Goal: Information Seeking & Learning: Learn about a topic

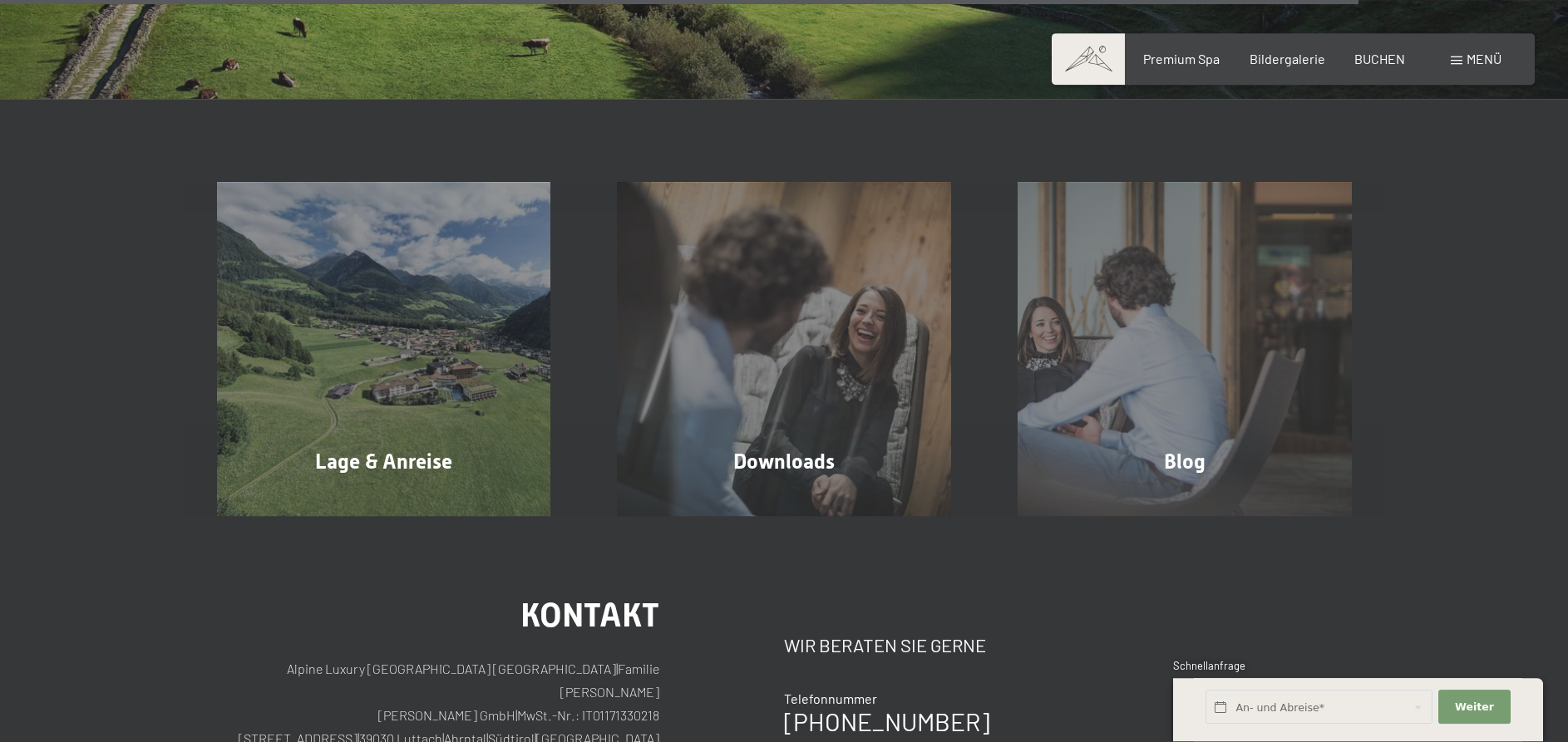
scroll to position [5763, 0]
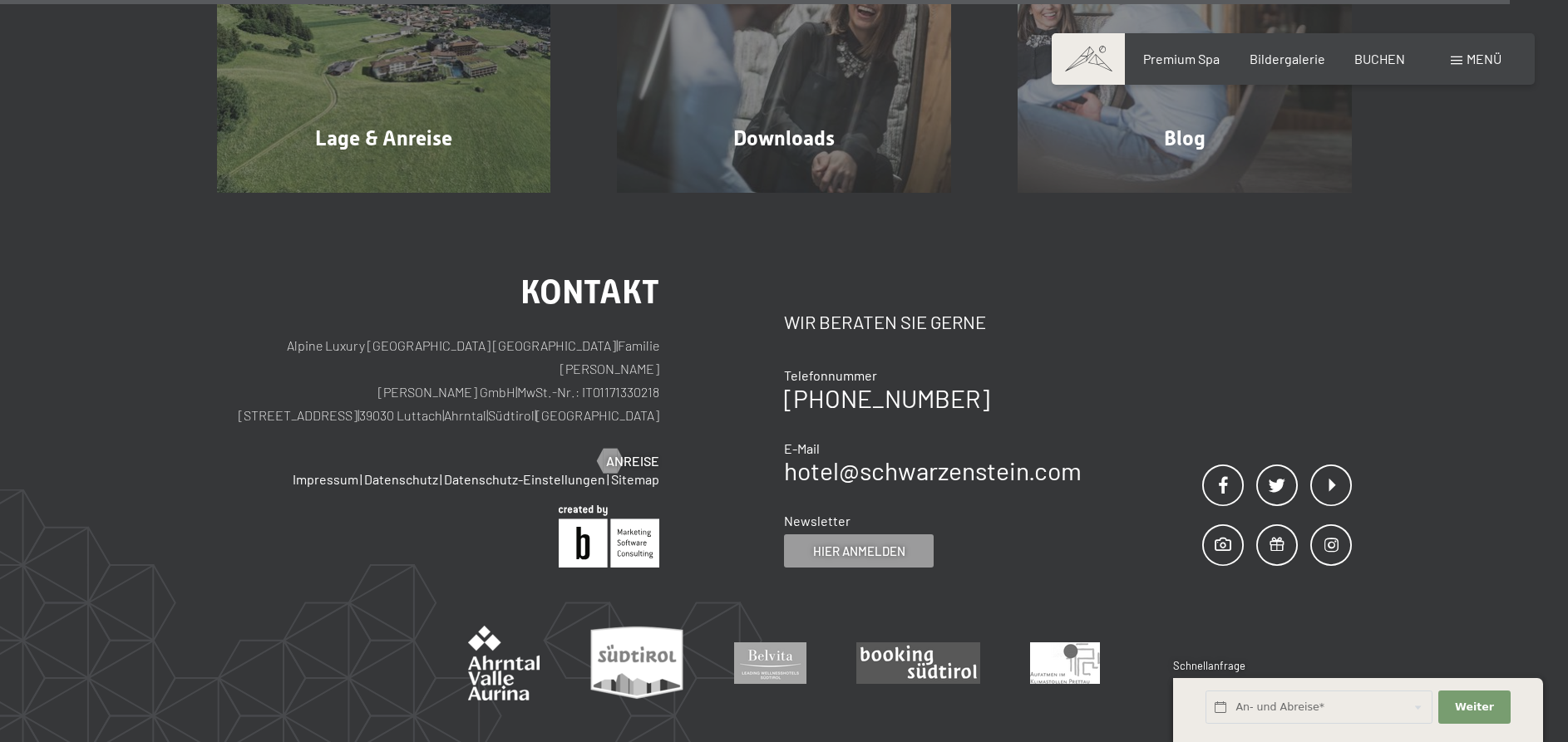
click at [1478, 54] on span "Menü" at bounding box center [1484, 59] width 35 height 16
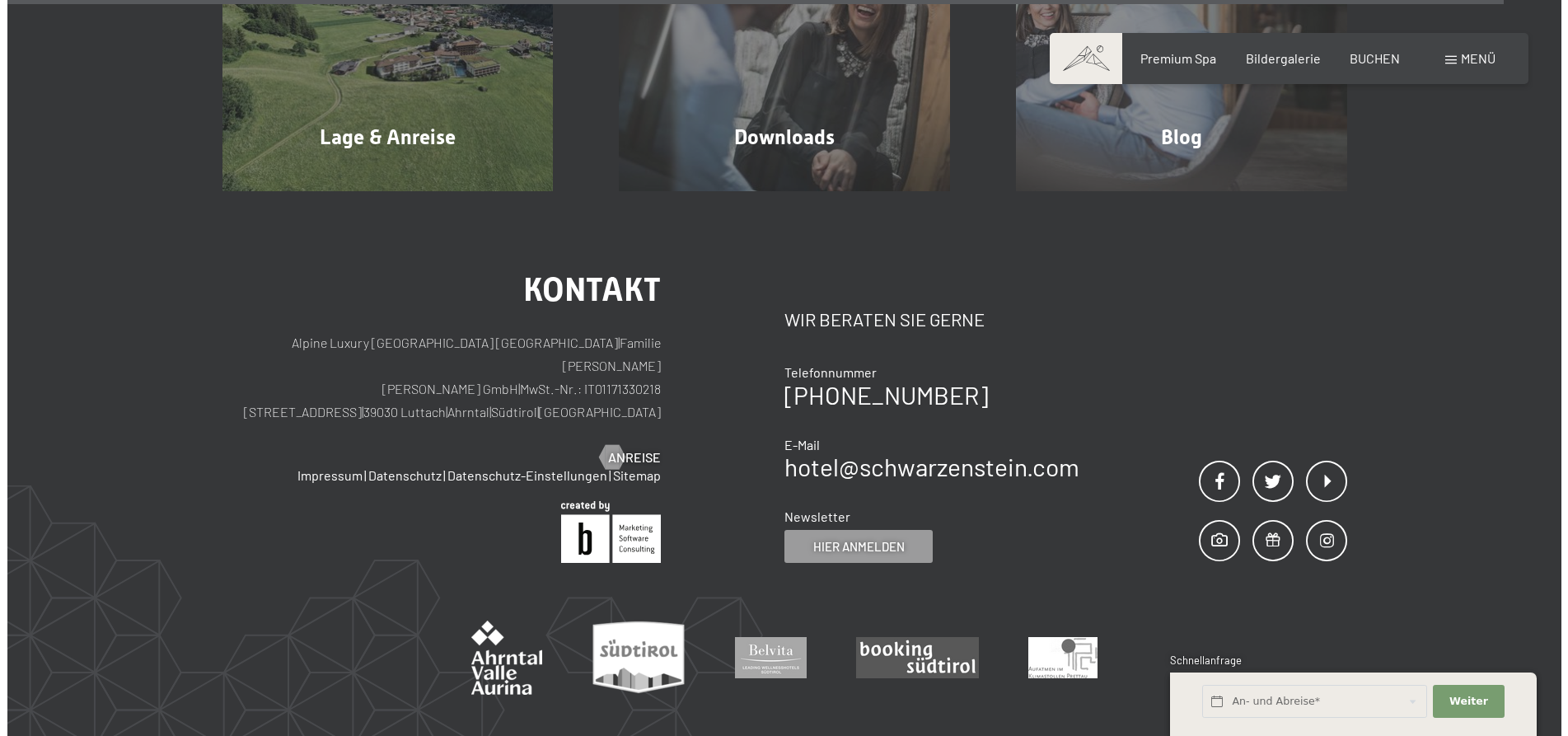
scroll to position [5723, 0]
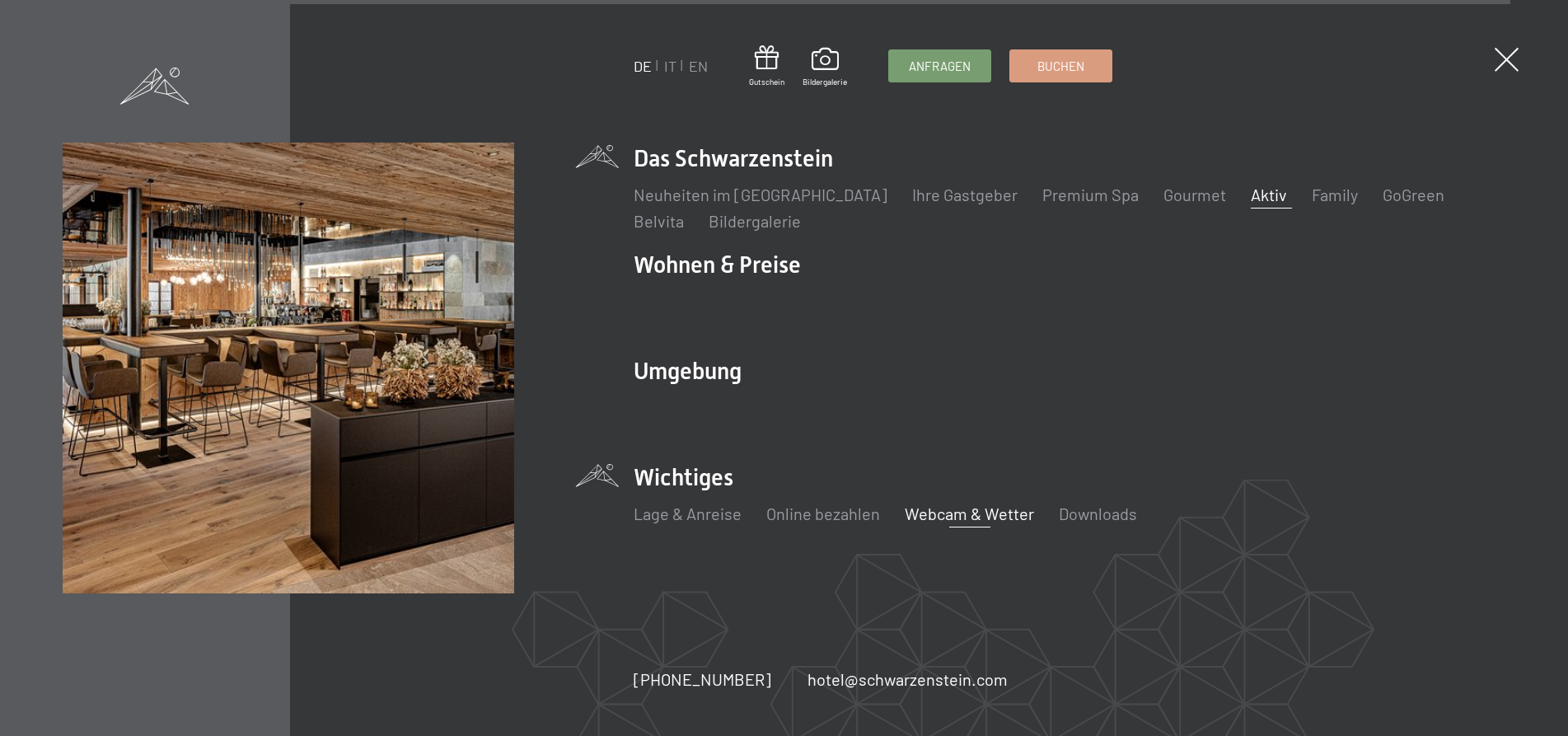
click at [1251, 194] on link "Aktiv" at bounding box center [1269, 195] width 36 height 20
click at [708, 220] on link "Bildergalerie" at bounding box center [754, 220] width 92 height 20
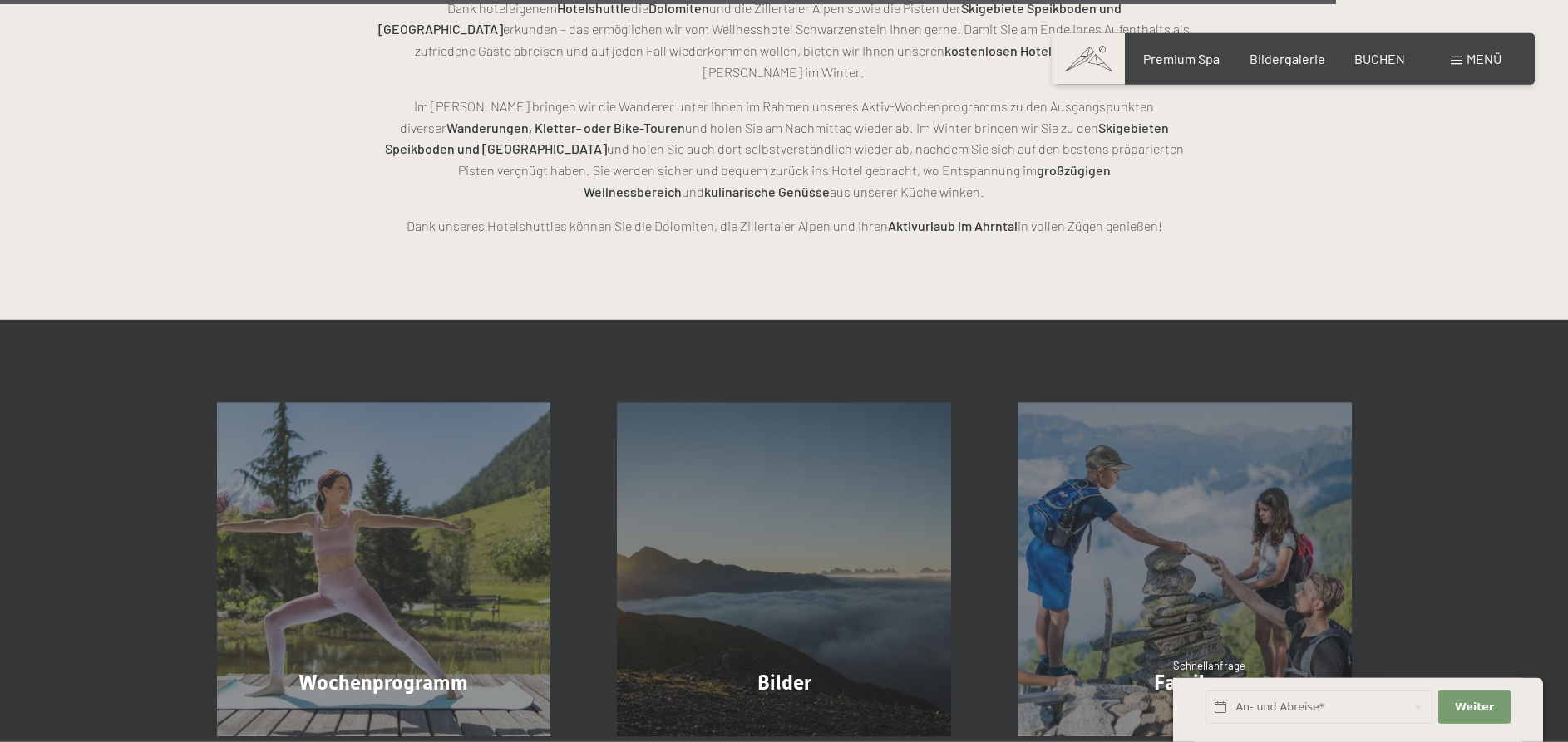
scroll to position [4068, 0]
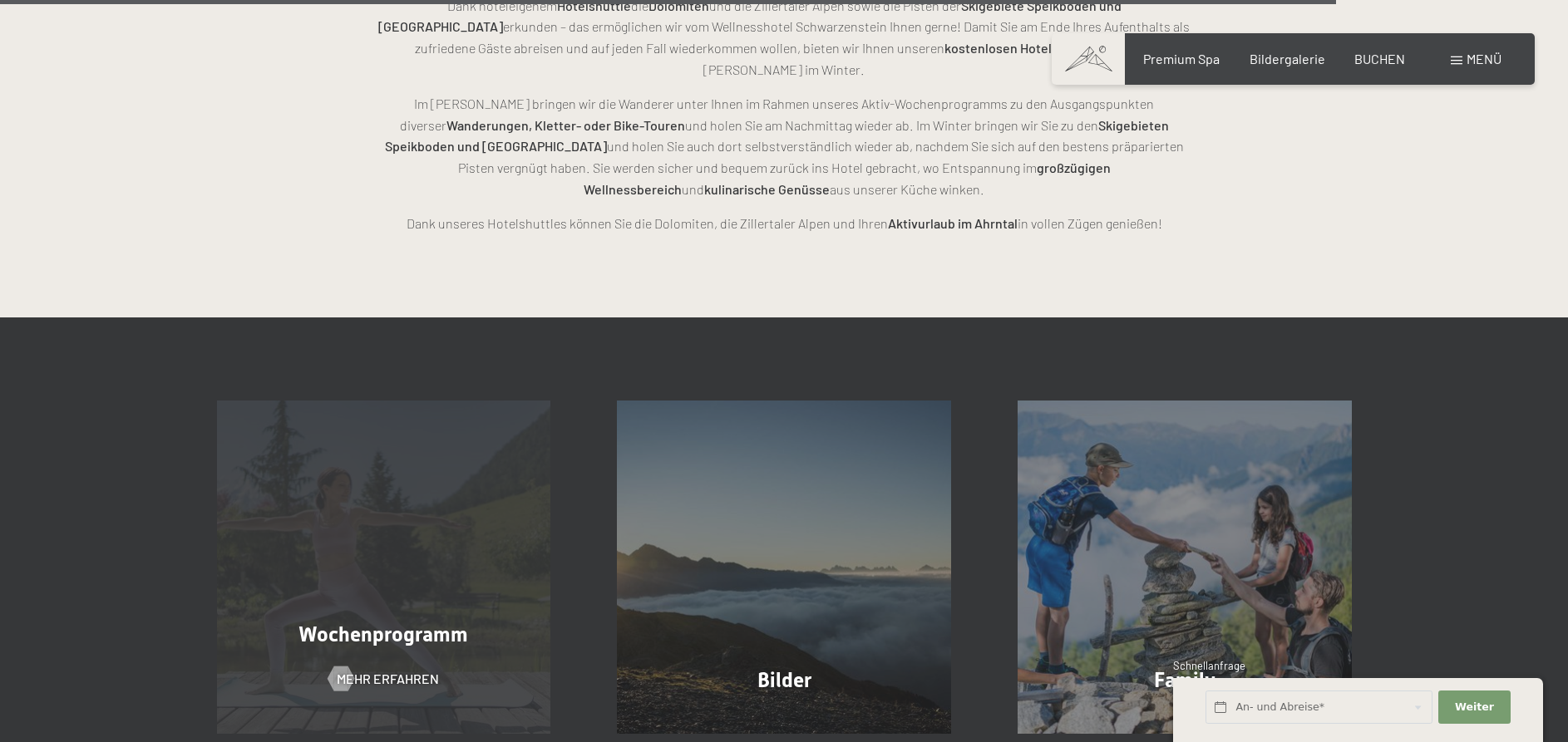
click at [422, 622] on span "Wochenprogramm" at bounding box center [383, 634] width 170 height 24
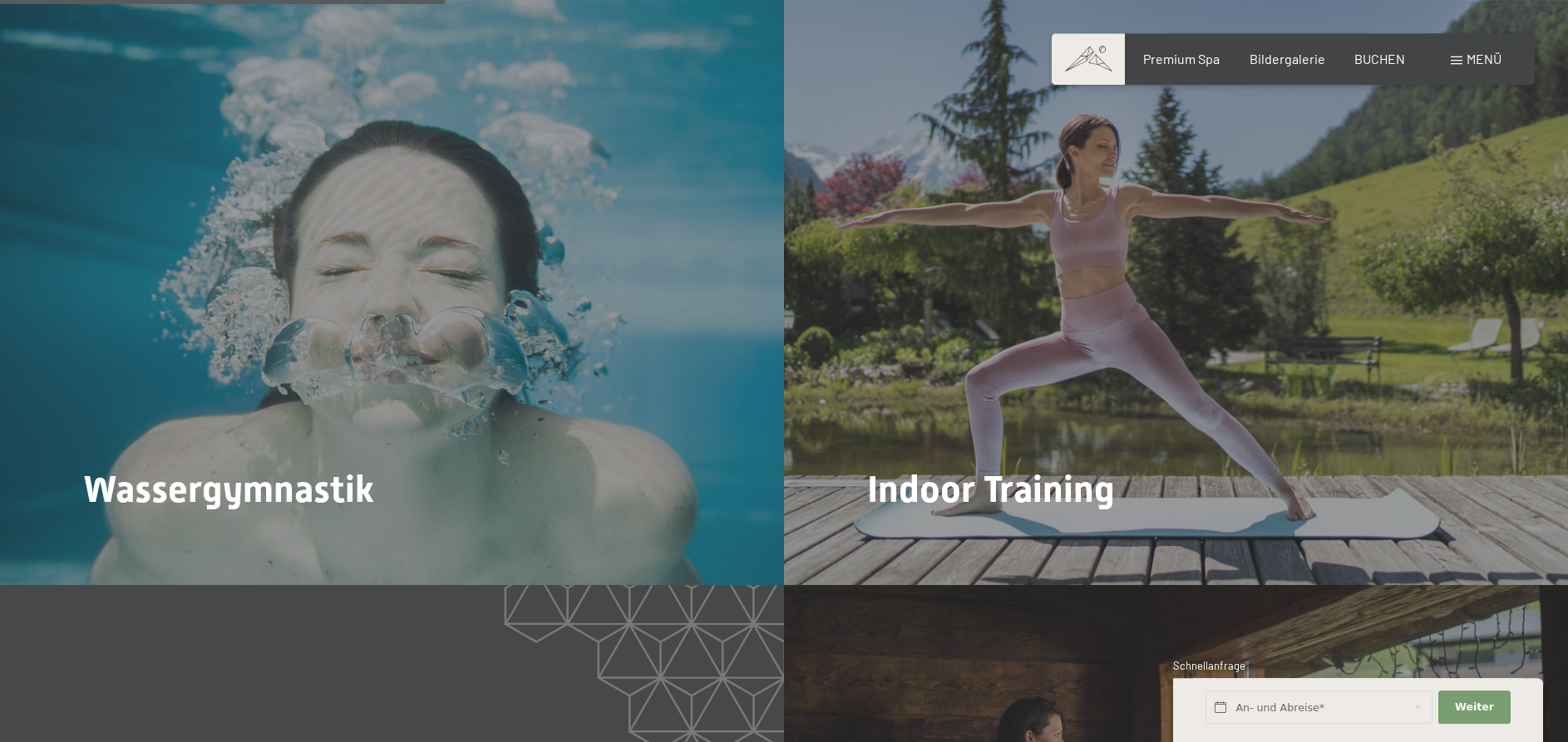
scroll to position [2127, 0]
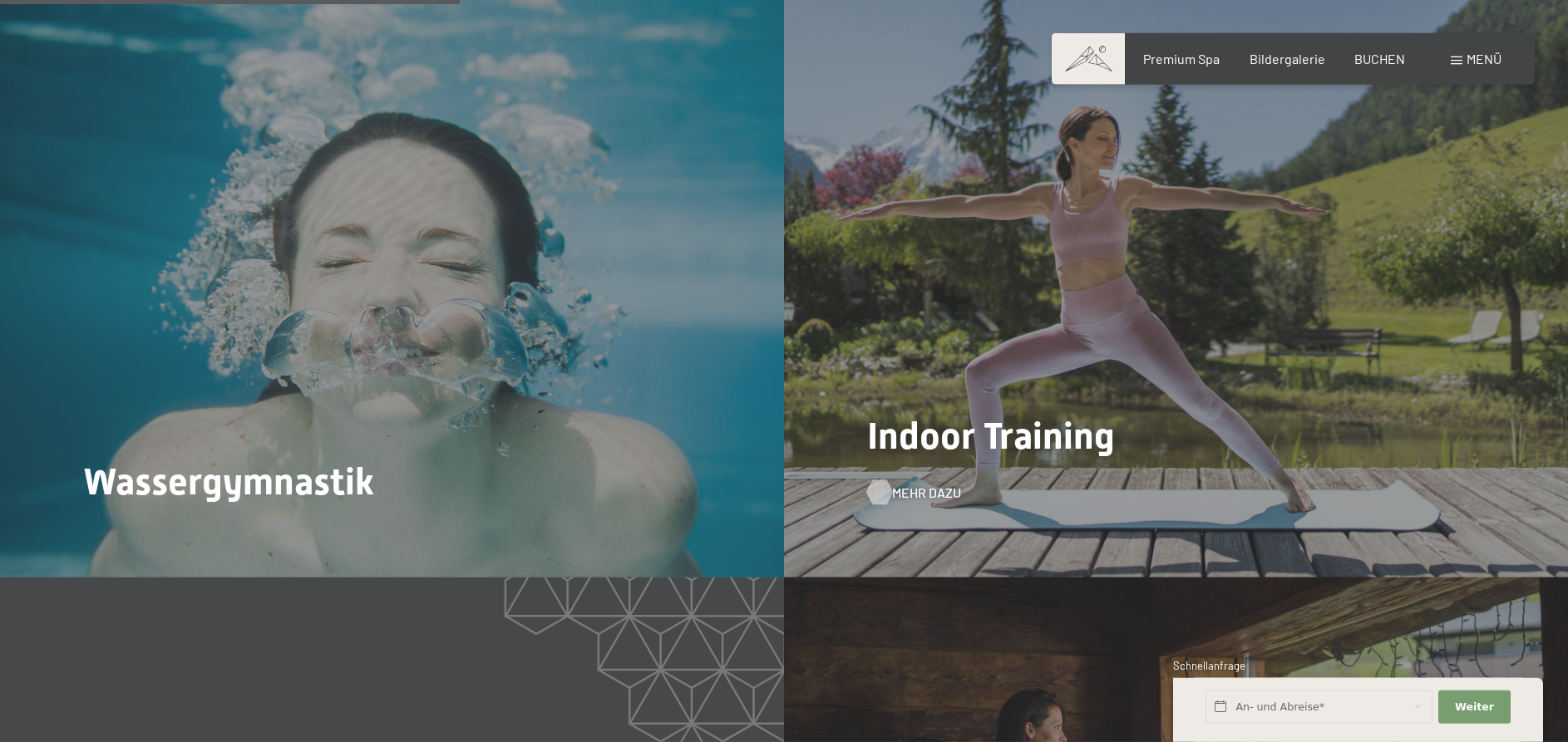
click at [924, 484] on span "Mehr dazu" at bounding box center [927, 493] width 69 height 18
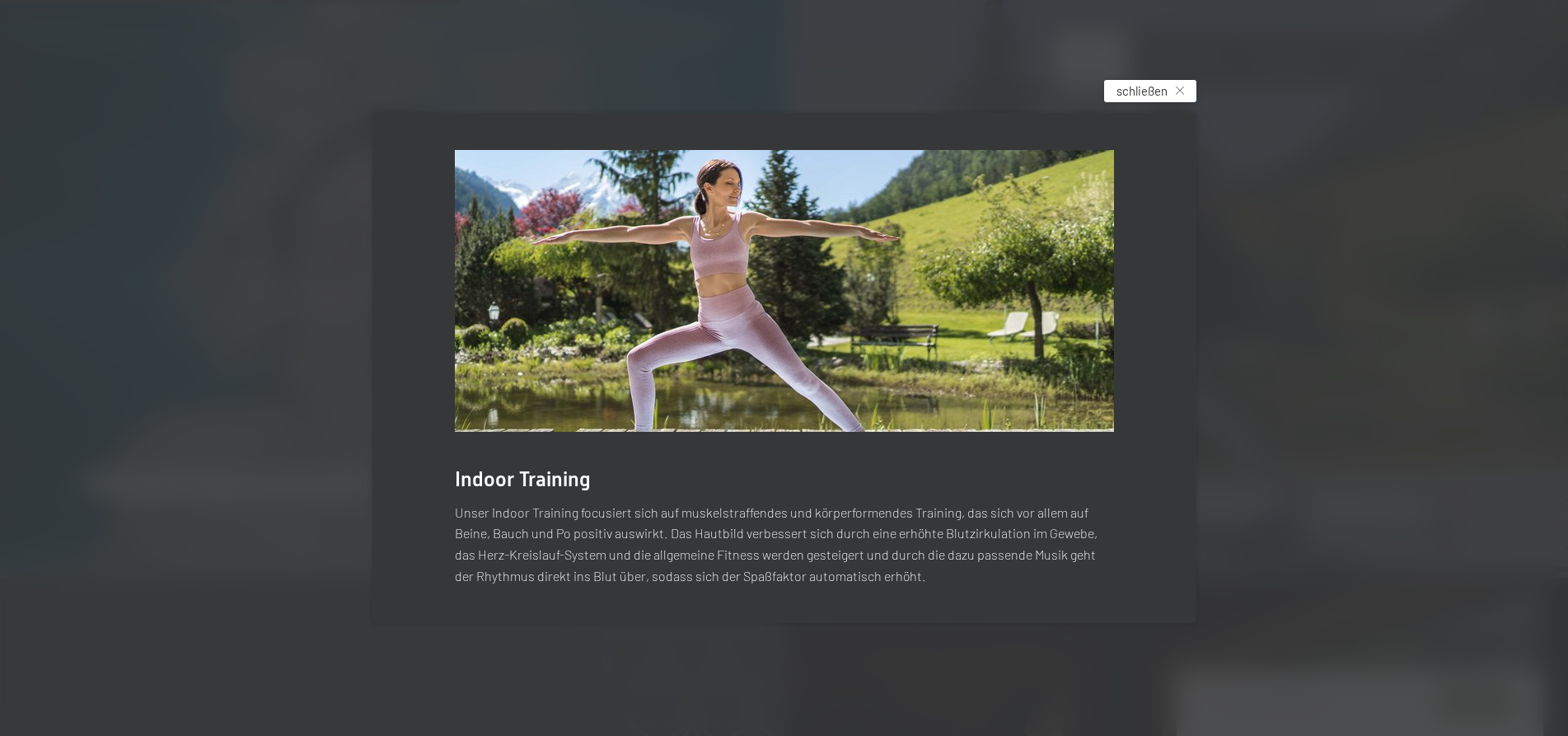
click at [1169, 82] on div "schließen" at bounding box center [1150, 91] width 92 height 23
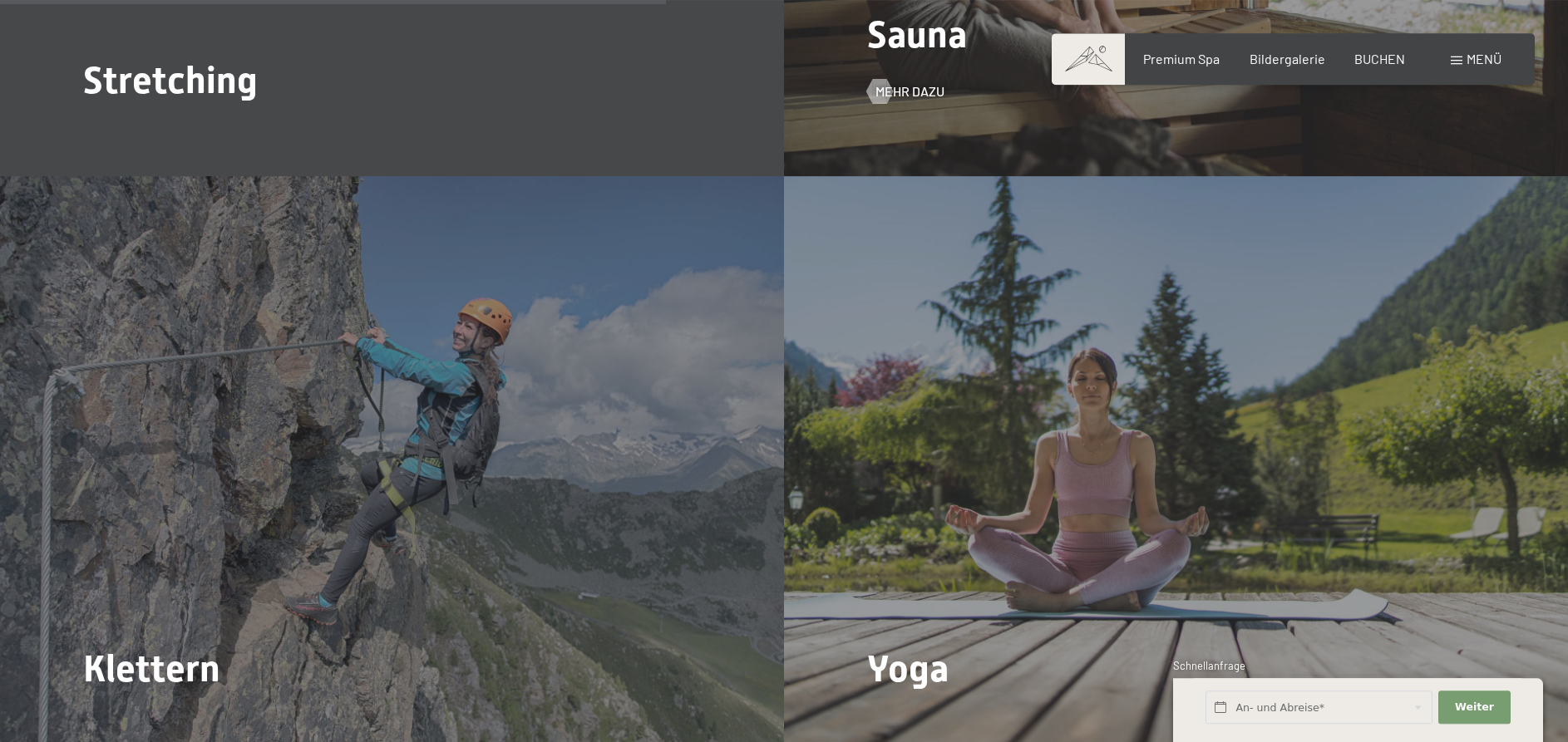
scroll to position [3144, 0]
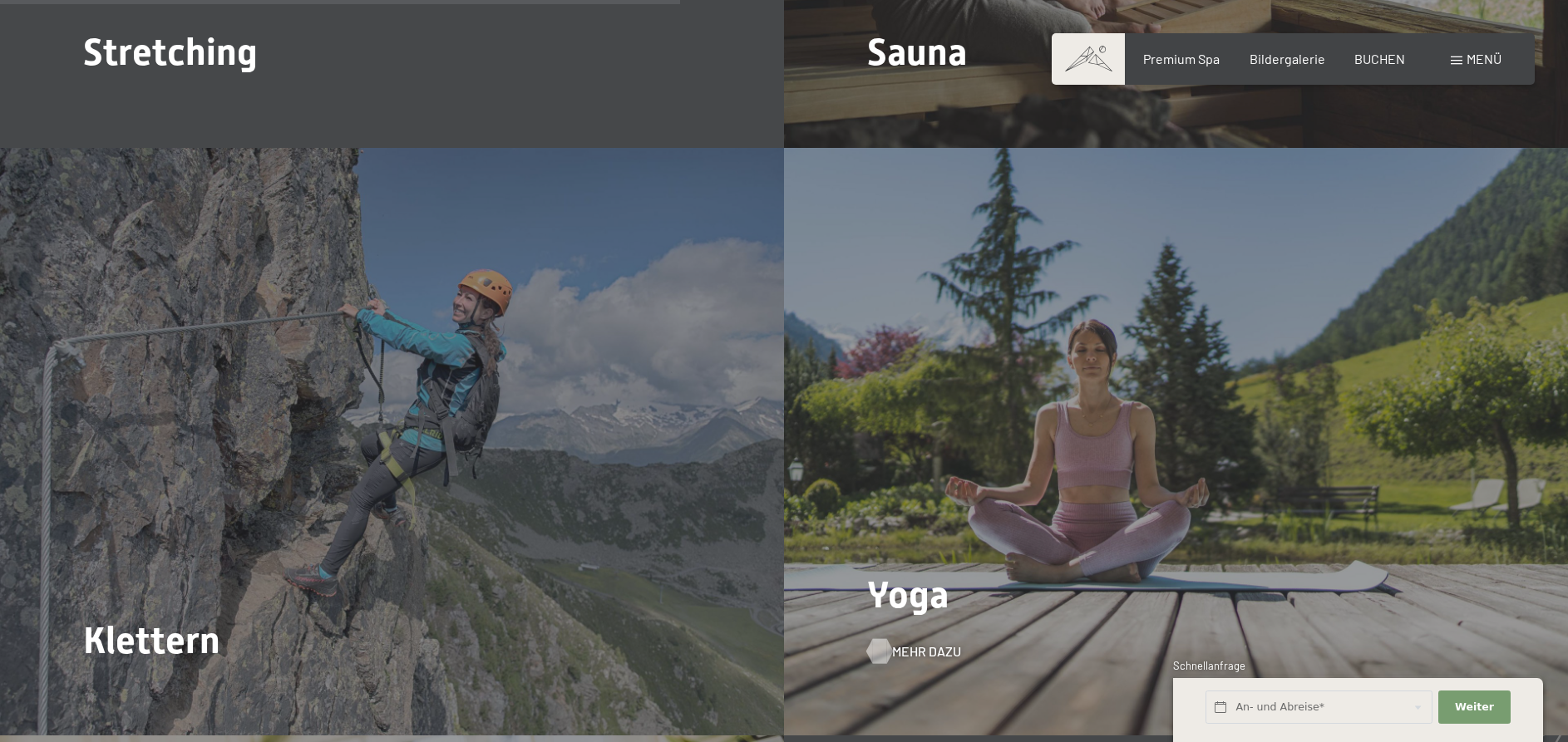
click at [908, 643] on span "Mehr dazu" at bounding box center [927, 652] width 69 height 18
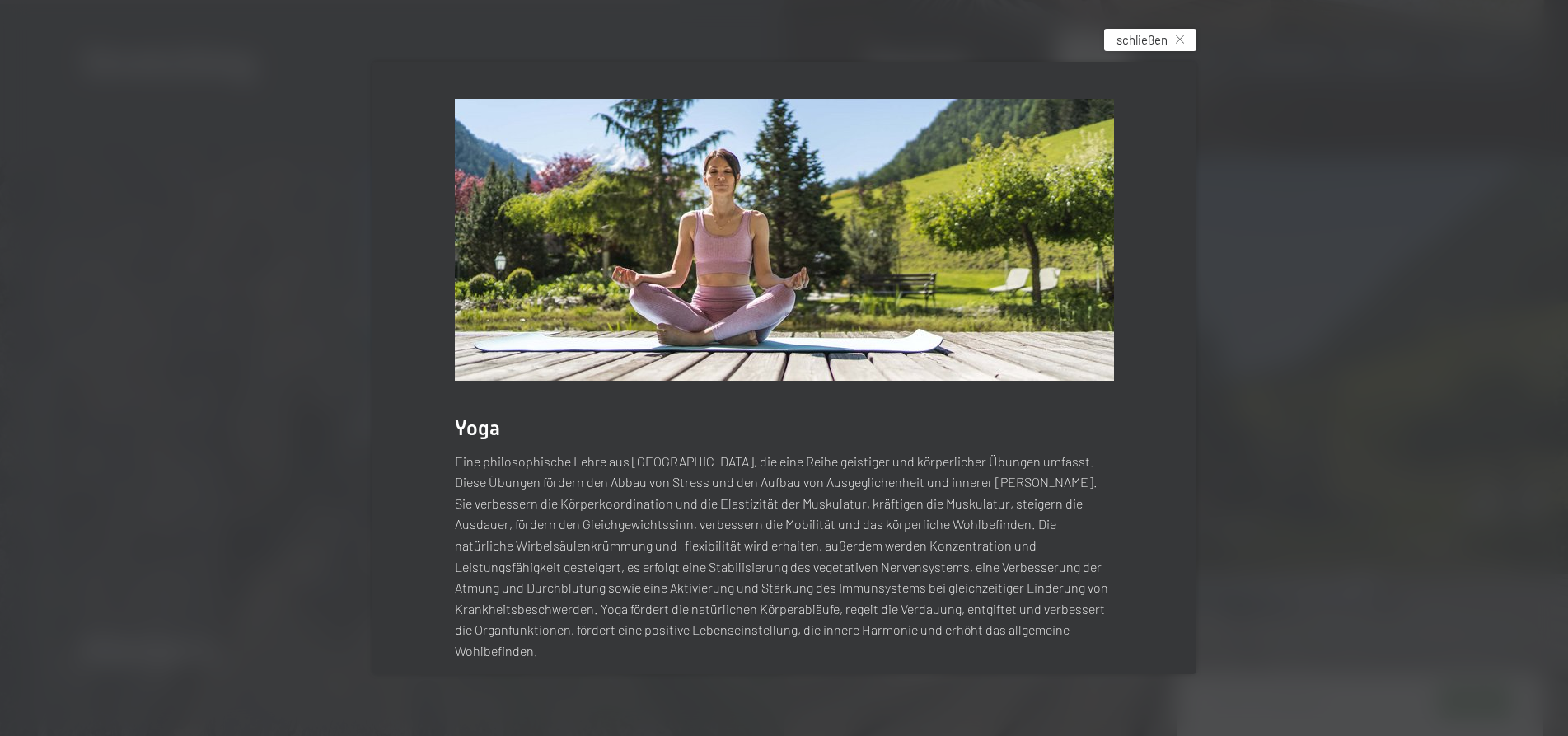
click at [1185, 35] on div "schließen" at bounding box center [1150, 39] width 92 height 23
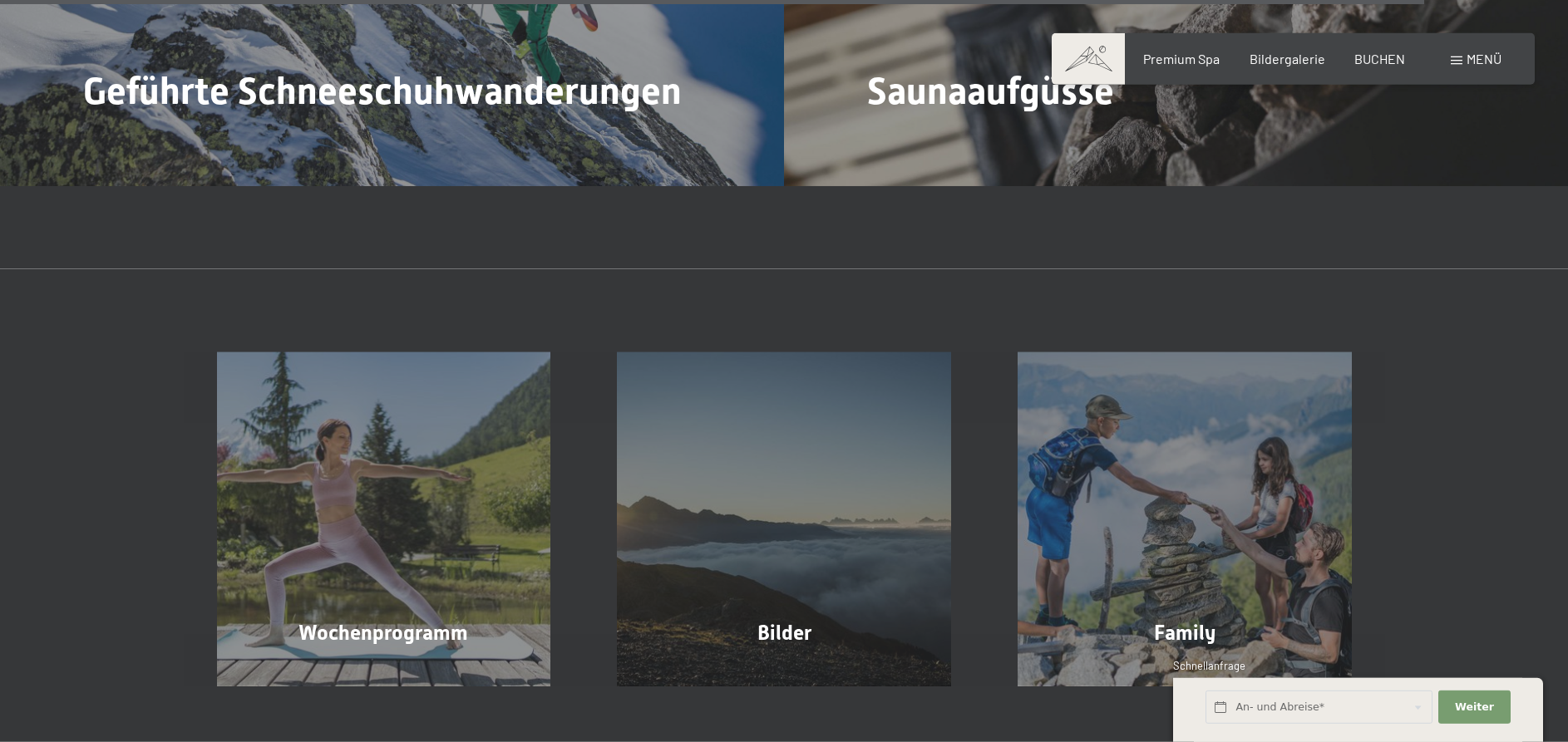
scroll to position [6767, 0]
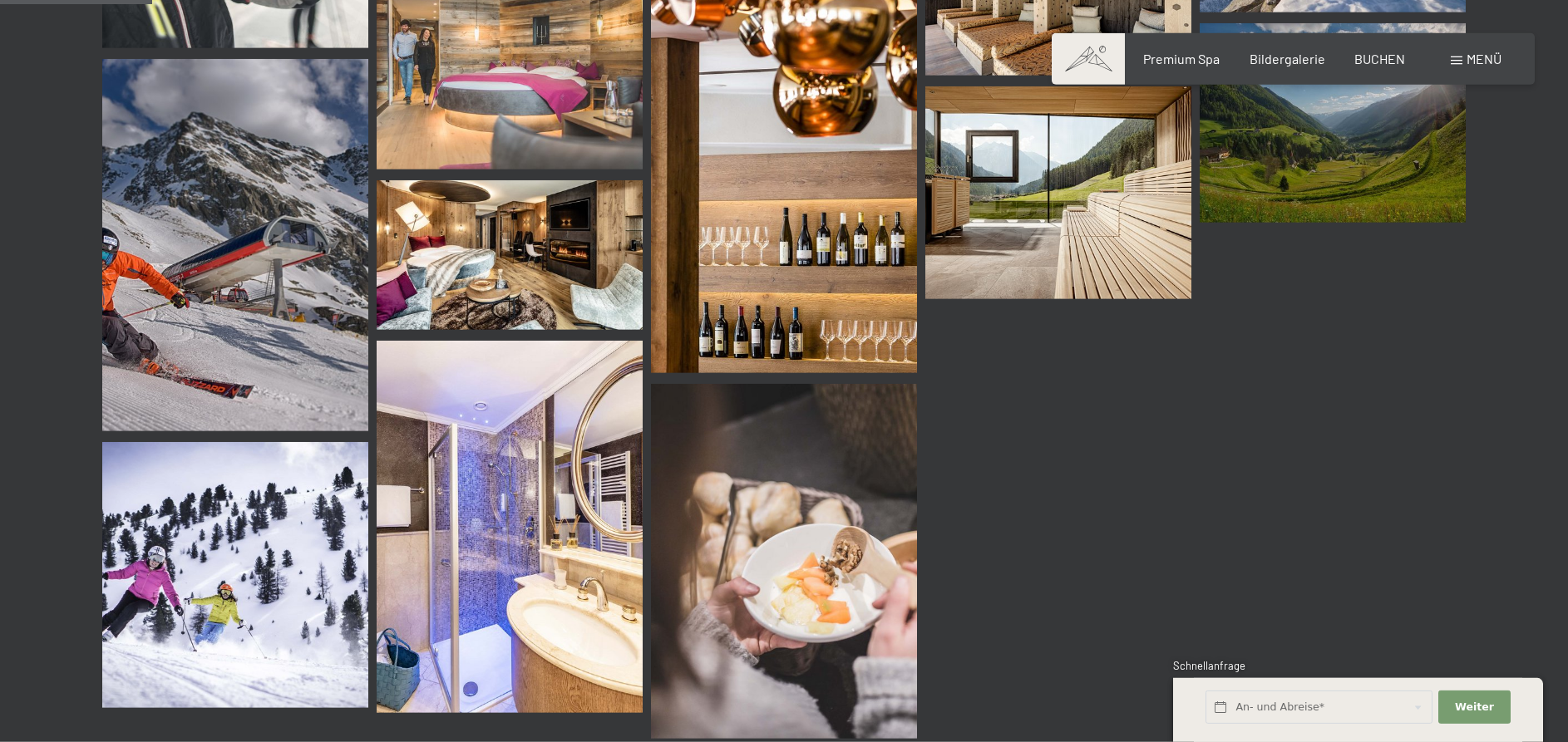
scroll to position [2035, 0]
